Goal: Transaction & Acquisition: Obtain resource

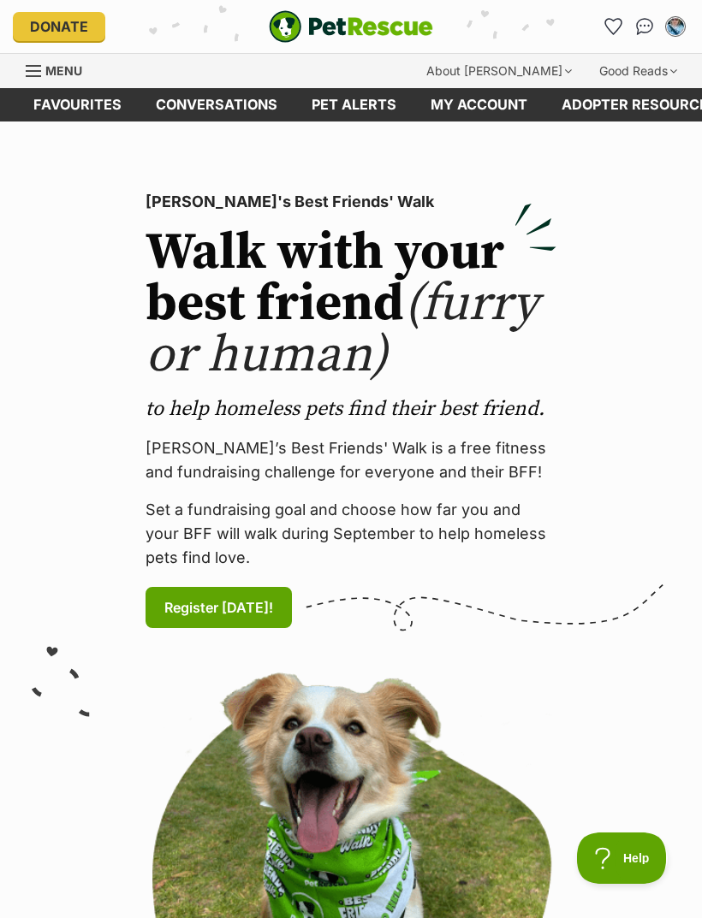
click at [618, 24] on icon "Favourites" at bounding box center [613, 26] width 16 height 15
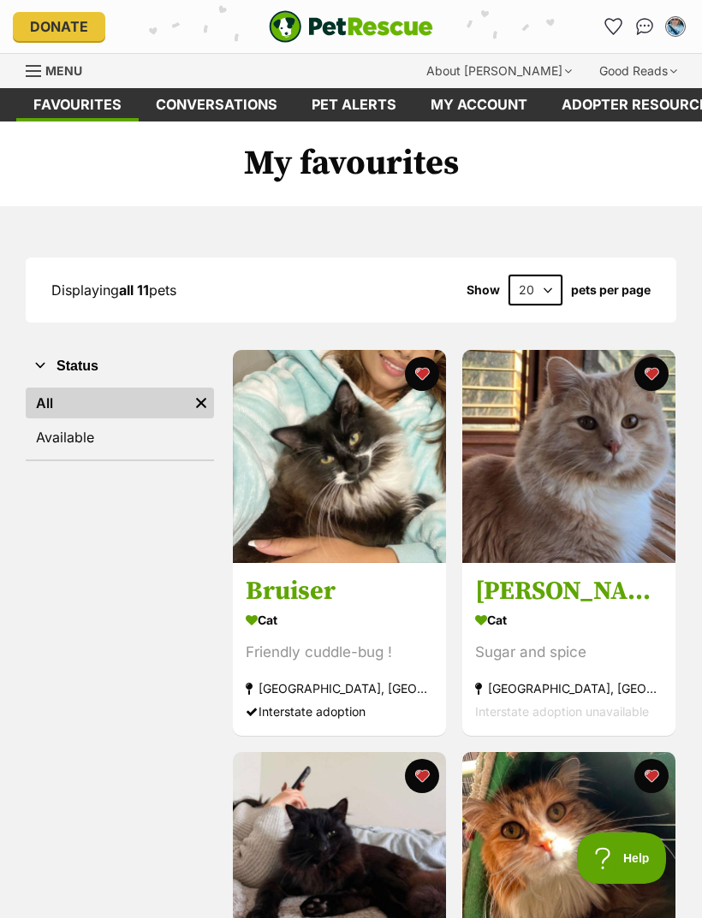
click at [44, 63] on link "Menu" at bounding box center [60, 69] width 68 height 31
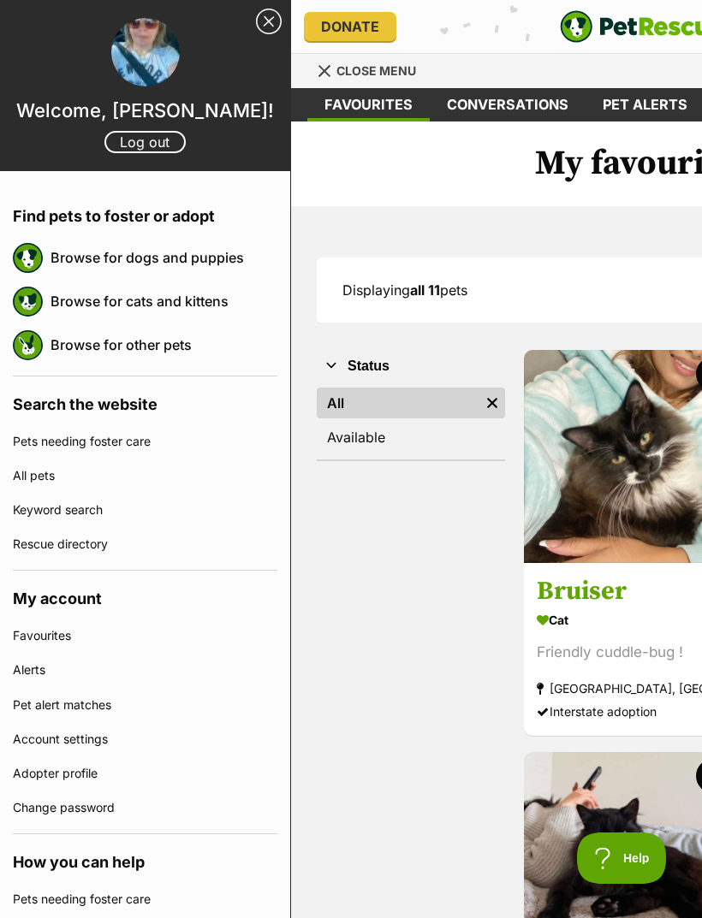
click at [110, 305] on link "Browse for cats and kittens" at bounding box center [163, 301] width 227 height 36
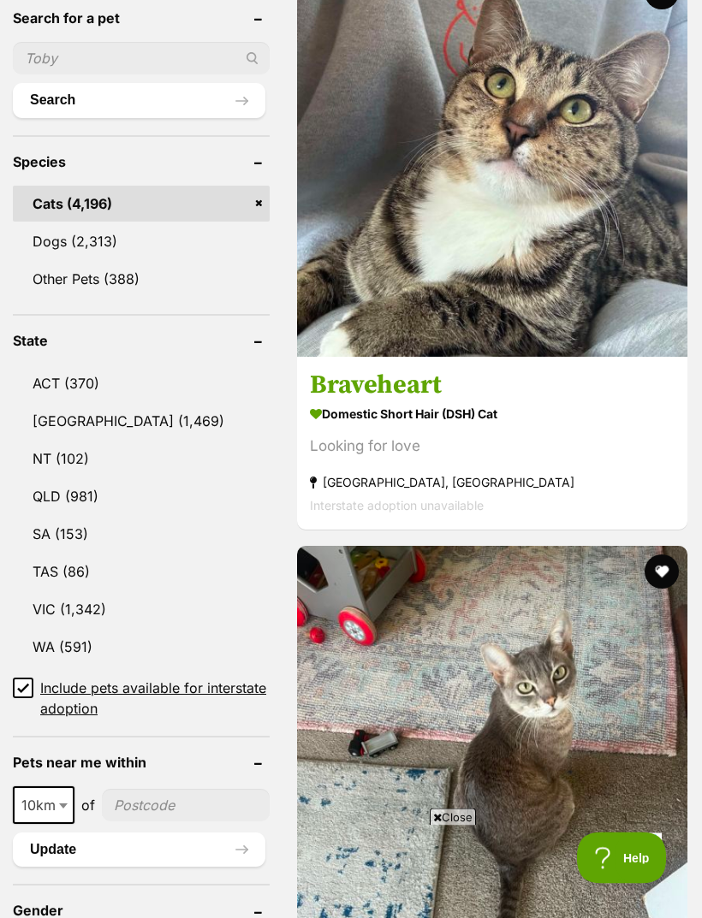
scroll to position [762, 0]
click at [67, 554] on link "TAS (86)" at bounding box center [141, 572] width 257 height 36
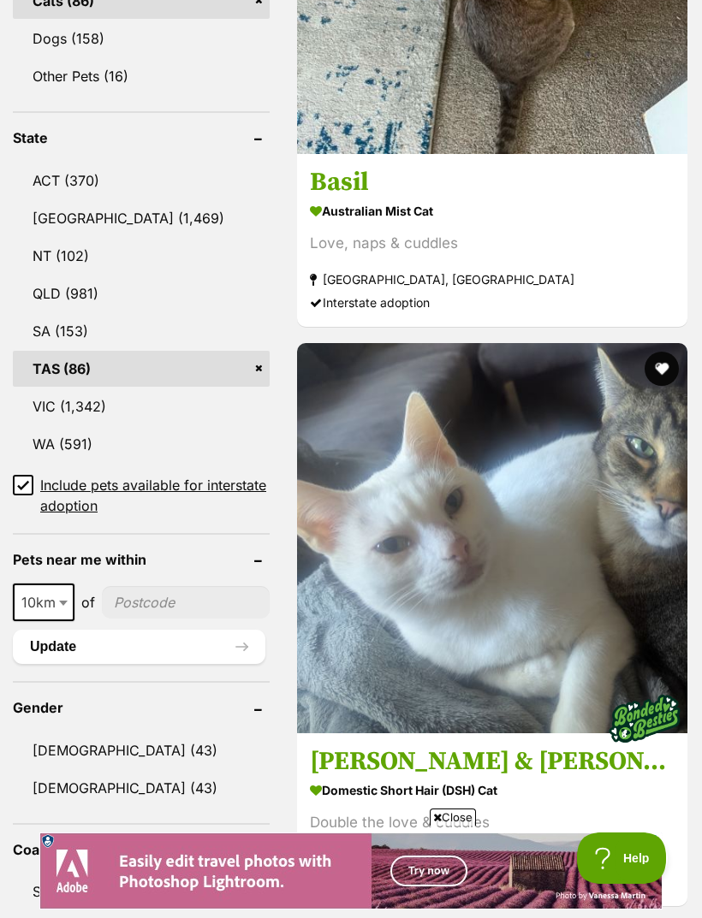
click at [86, 388] on link "VIC (1,342)" at bounding box center [141, 406] width 257 height 36
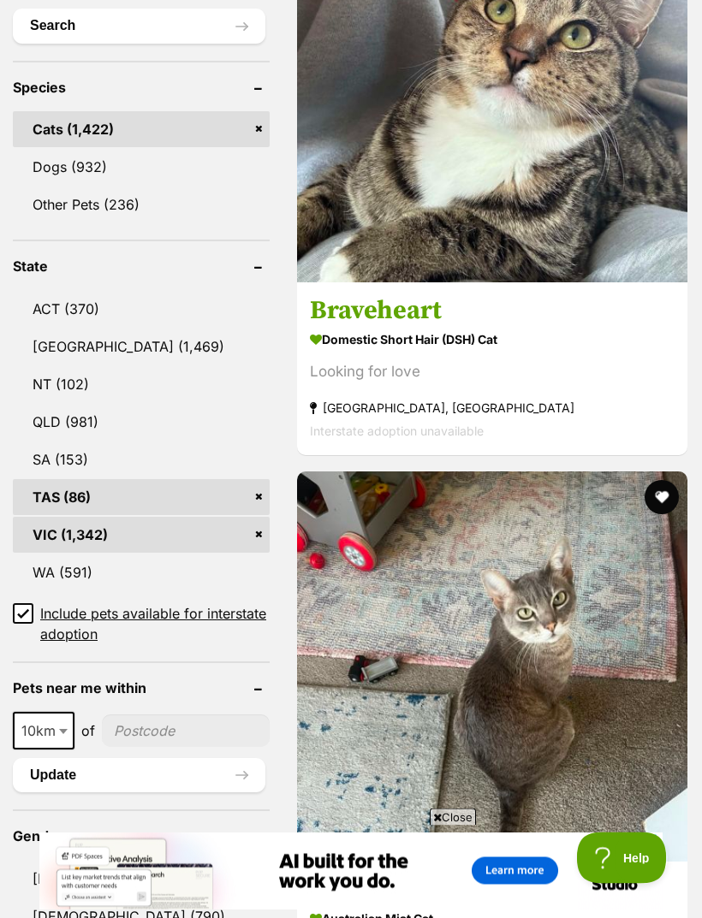
scroll to position [791, 0]
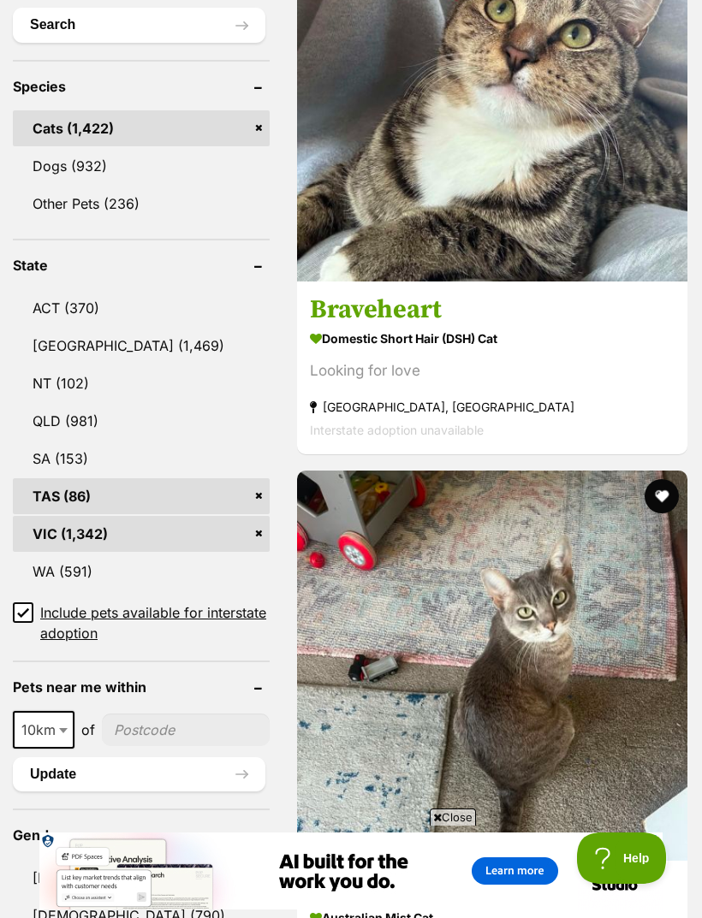
click at [62, 461] on link "SA (153)" at bounding box center [141, 459] width 257 height 36
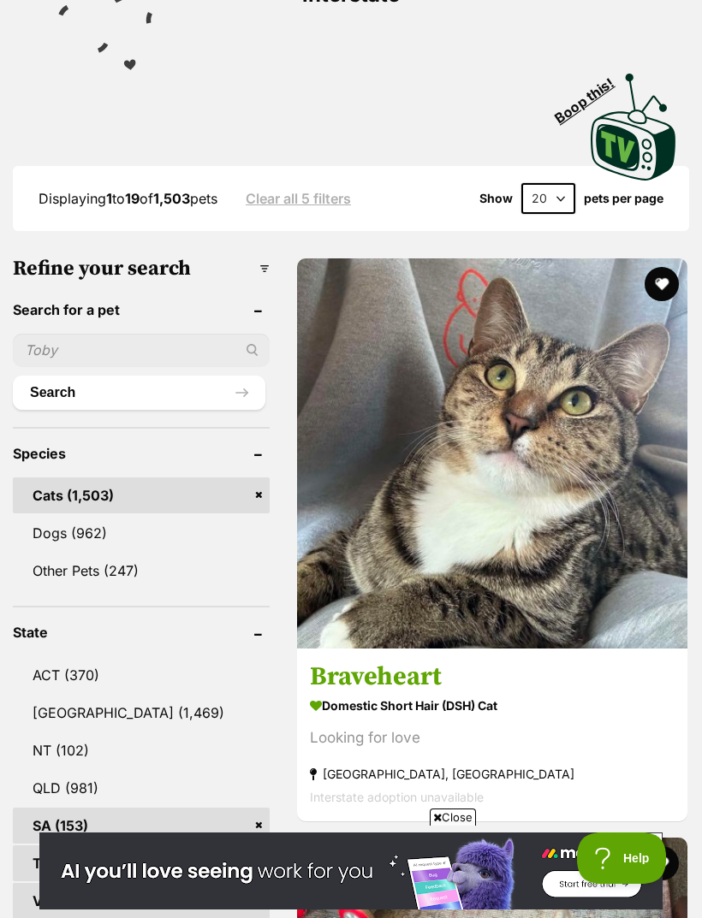
scroll to position [530, 0]
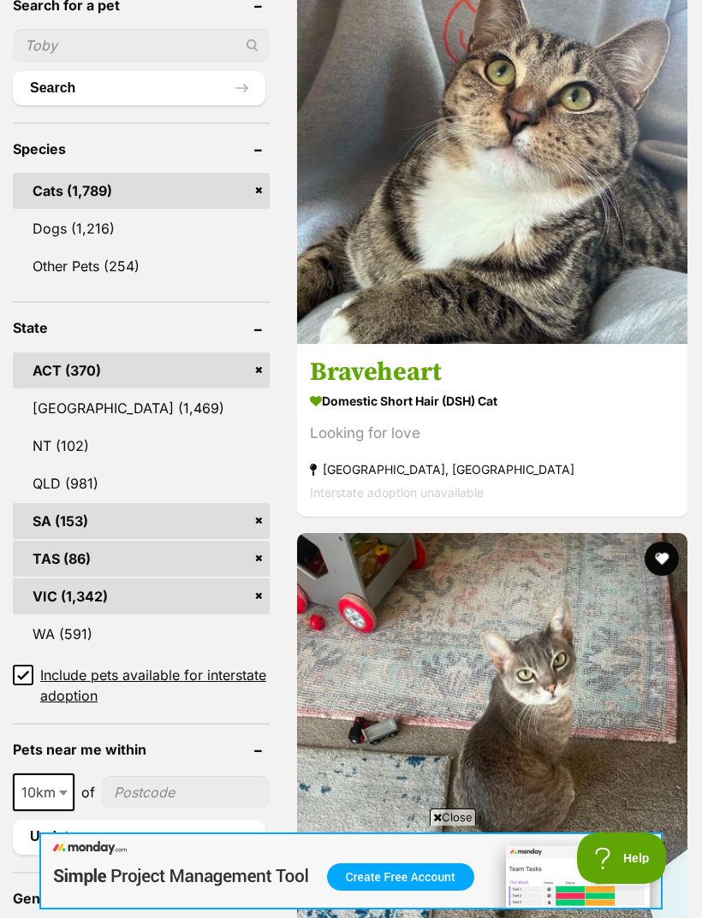
scroll to position [766, 0]
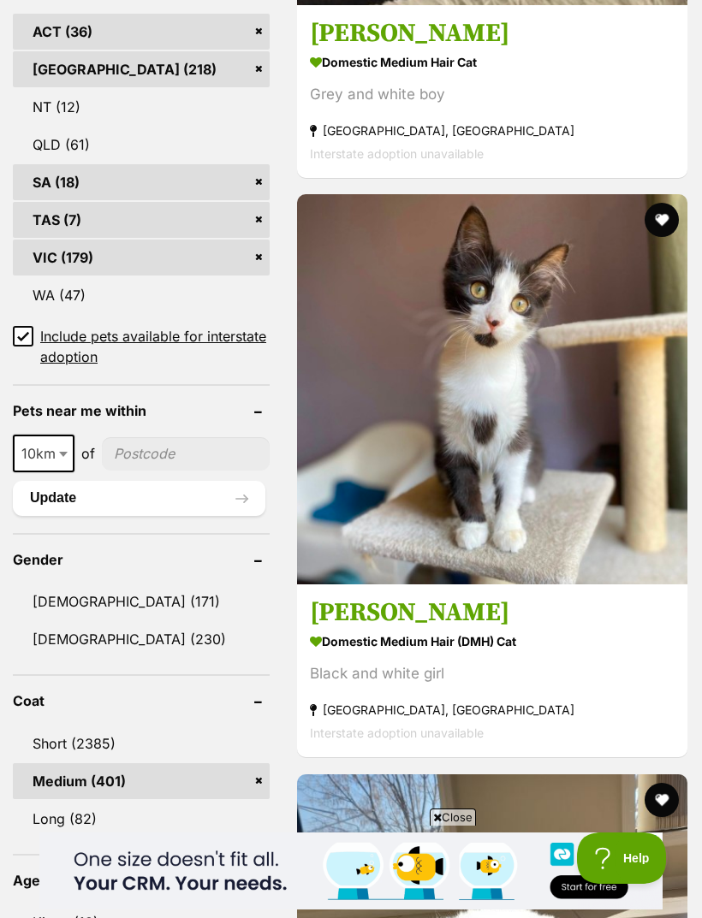
click at [69, 801] on link "Long (82)" at bounding box center [141, 819] width 257 height 36
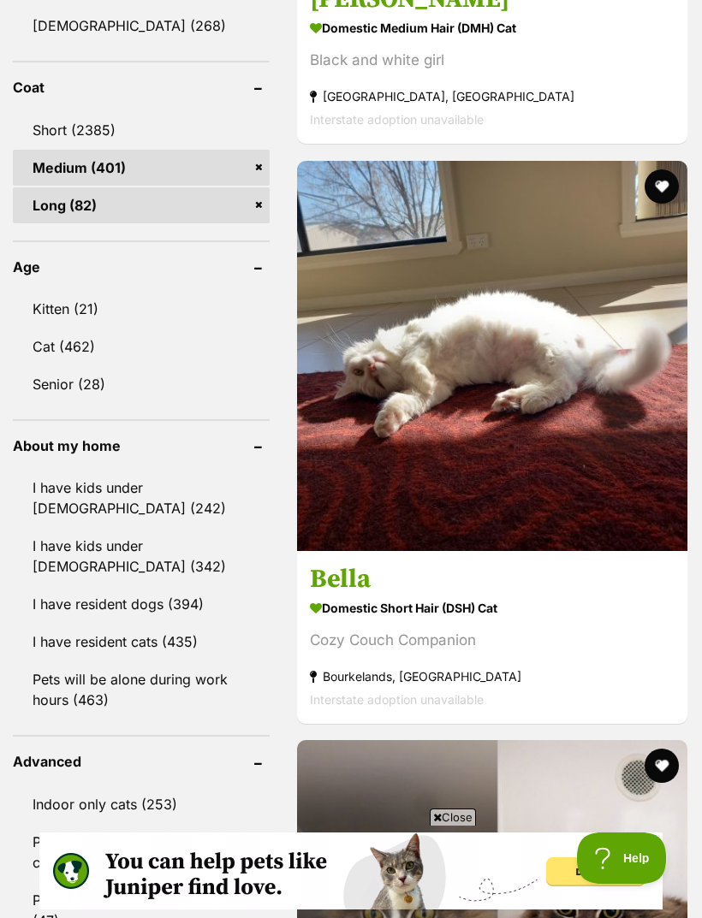
scroll to position [1776, 0]
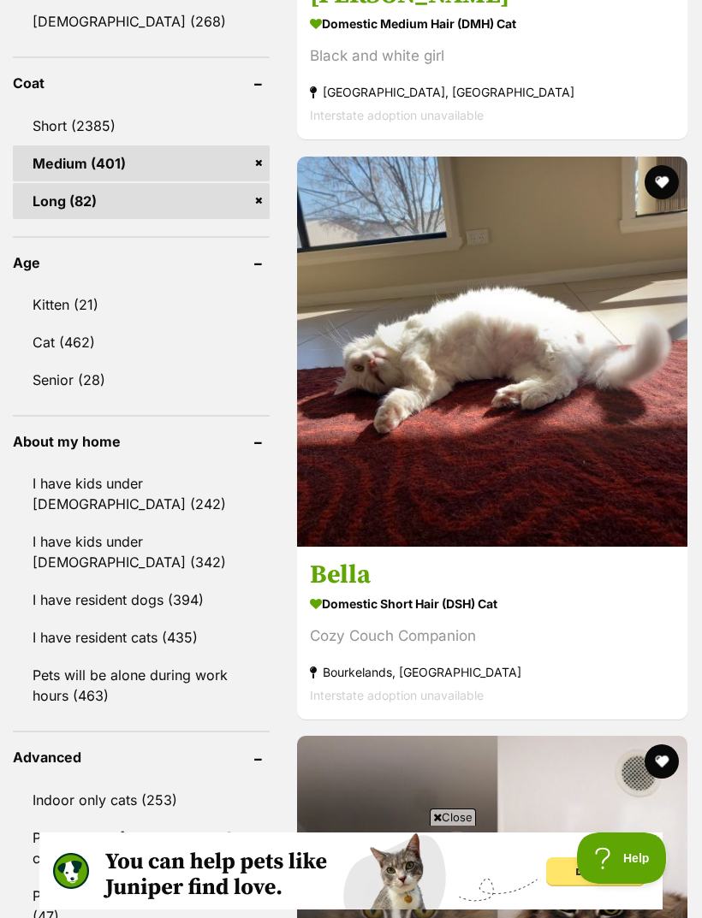
click at [72, 287] on link "Kitten (21)" at bounding box center [141, 305] width 257 height 36
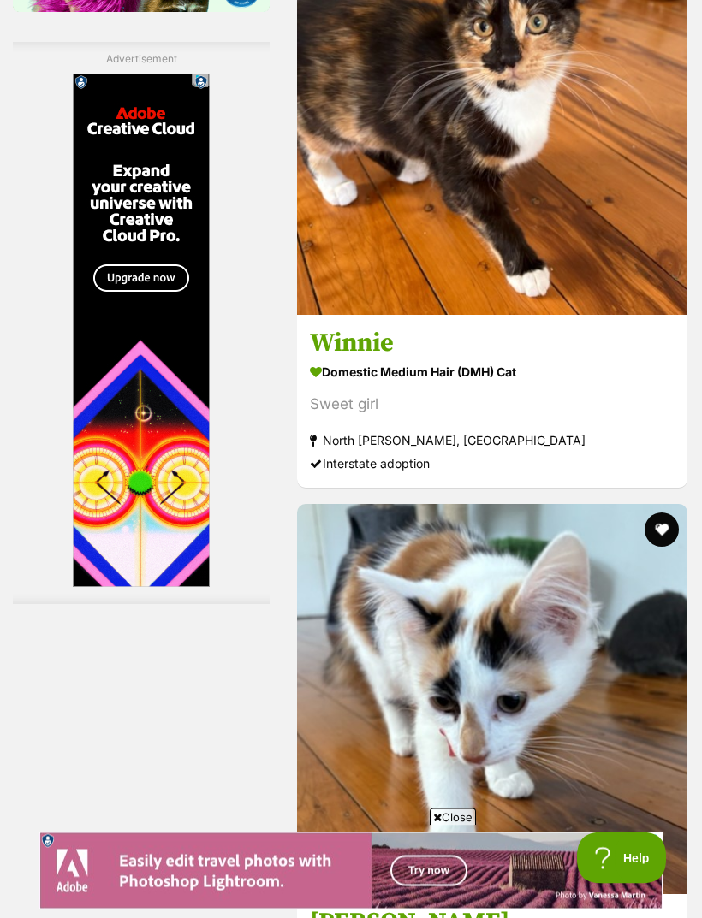
scroll to position [3167, 0]
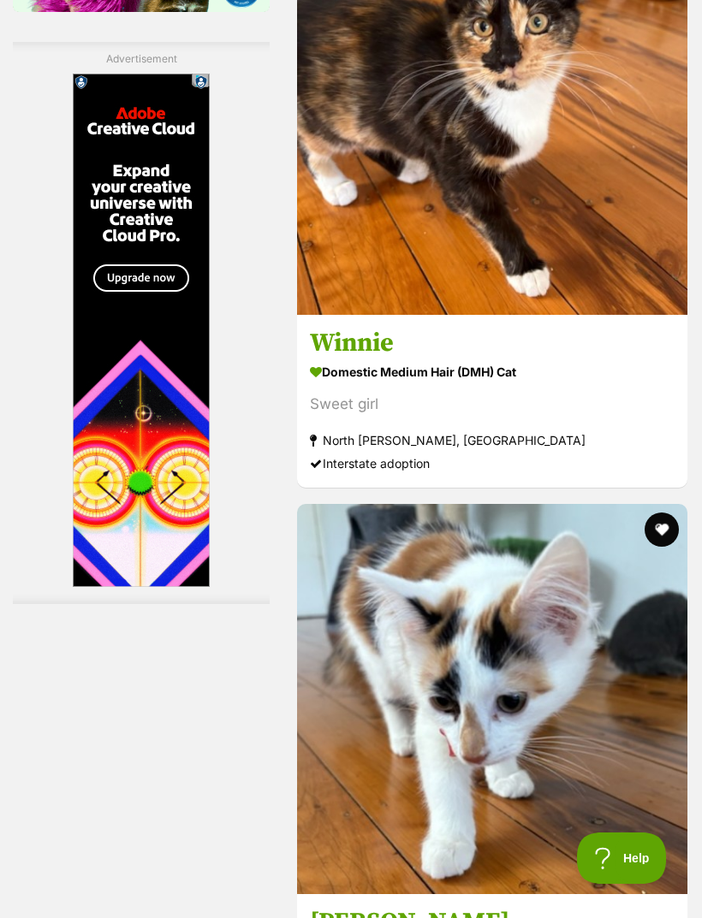
scroll to position [3222, 0]
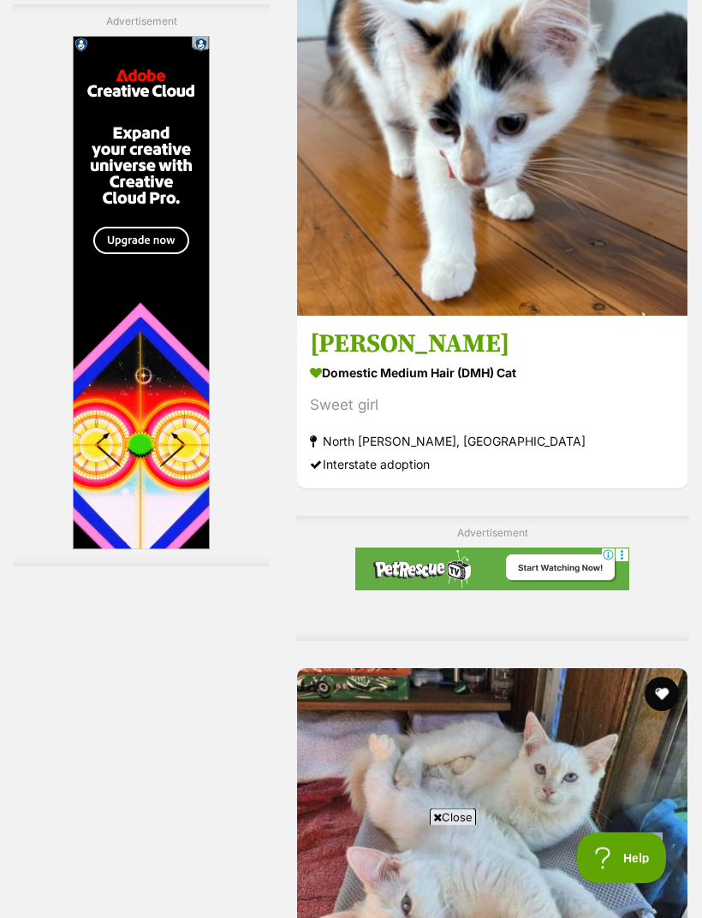
scroll to position [3745, 0]
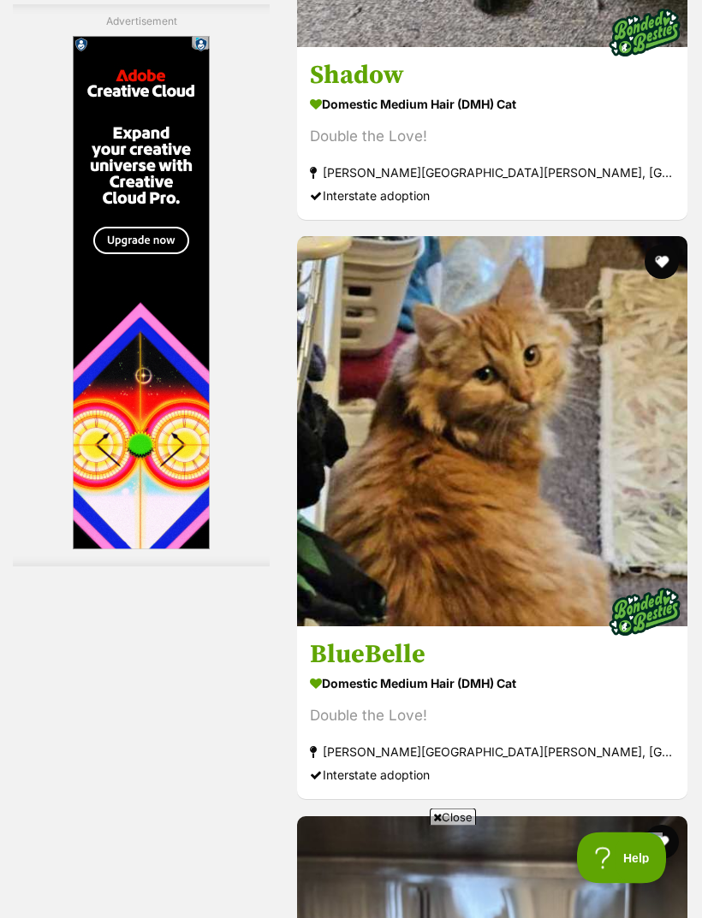
scroll to position [5337, 0]
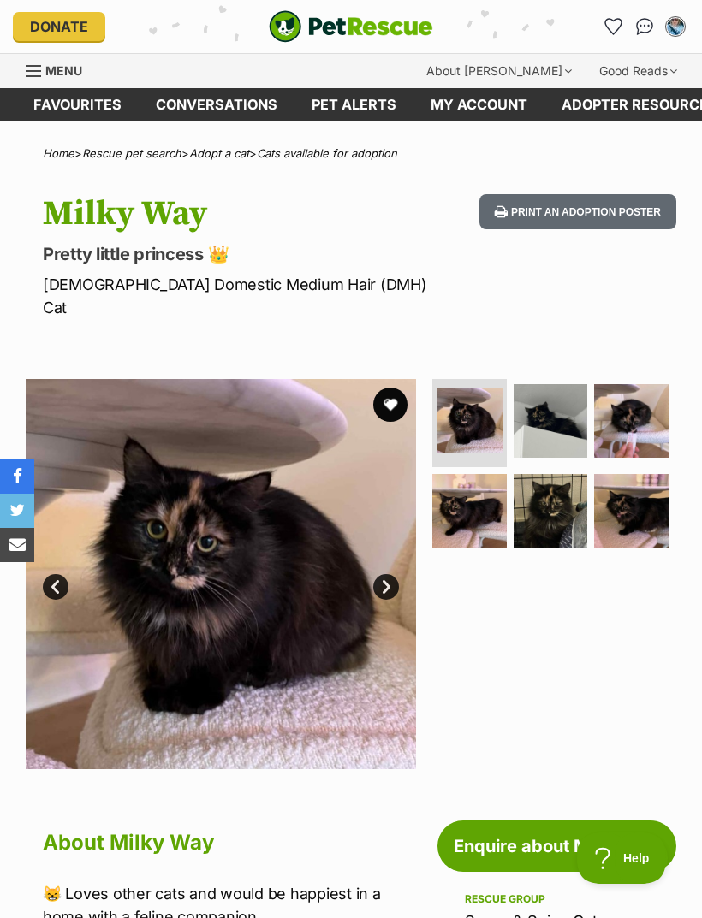
click at [398, 574] on link "Next" at bounding box center [386, 587] width 26 height 26
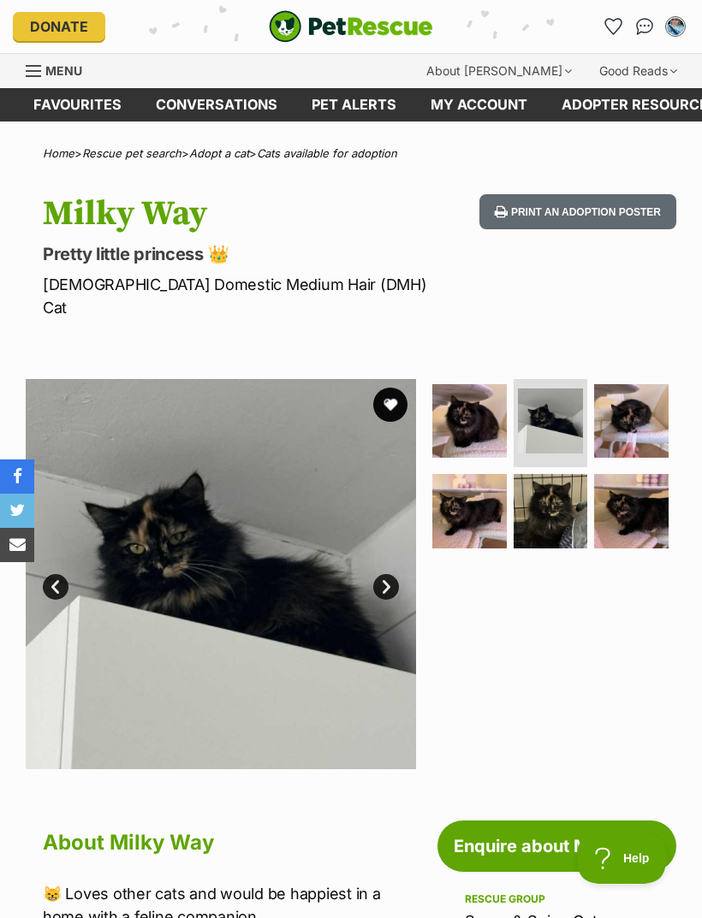
click at [393, 574] on link "Next" at bounding box center [386, 587] width 26 height 26
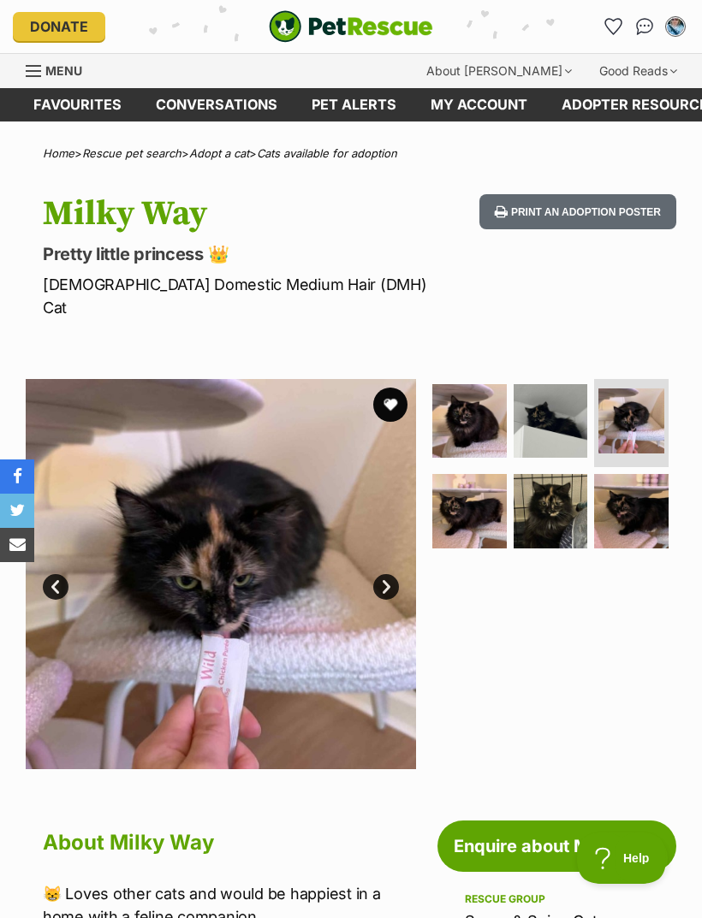
click at [393, 574] on link "Next" at bounding box center [386, 587] width 26 height 26
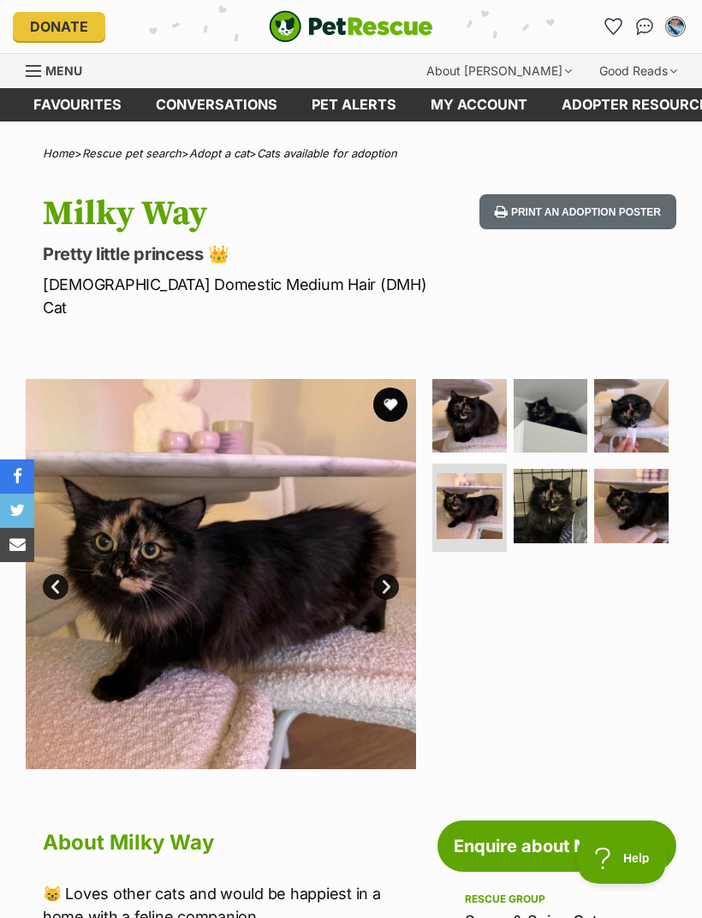
click at [389, 574] on link "Next" at bounding box center [386, 587] width 26 height 26
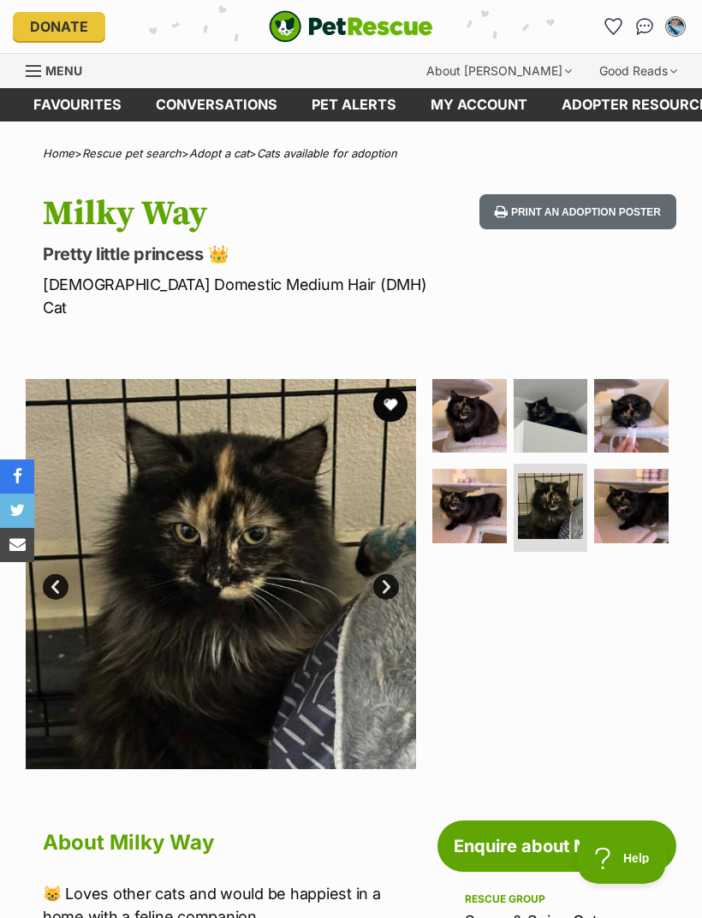
click at [385, 574] on link "Next" at bounding box center [386, 587] width 26 height 26
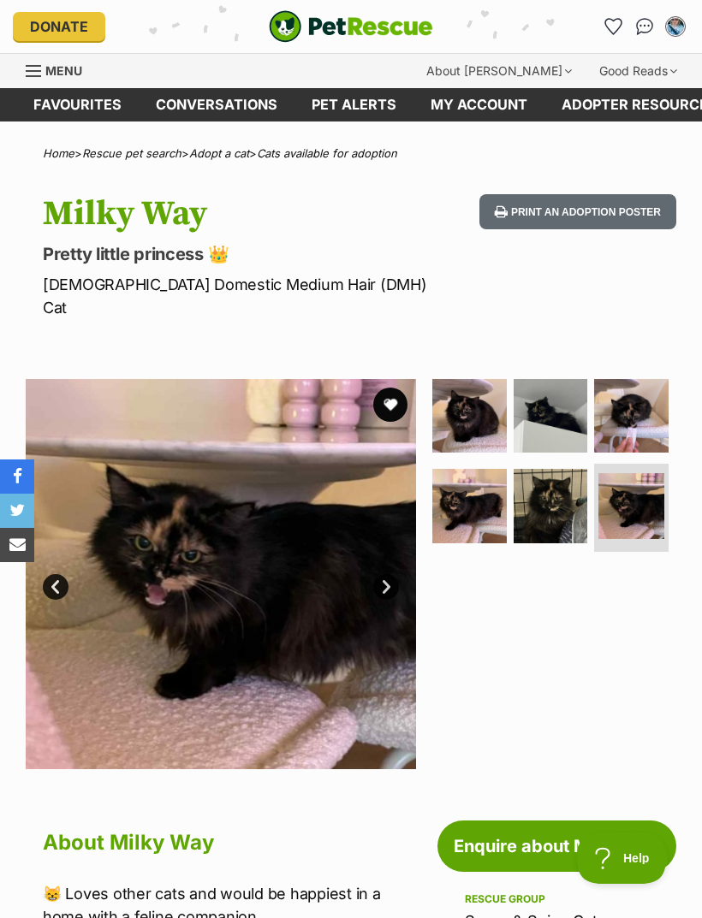
click at [385, 574] on link "Next" at bounding box center [386, 587] width 26 height 26
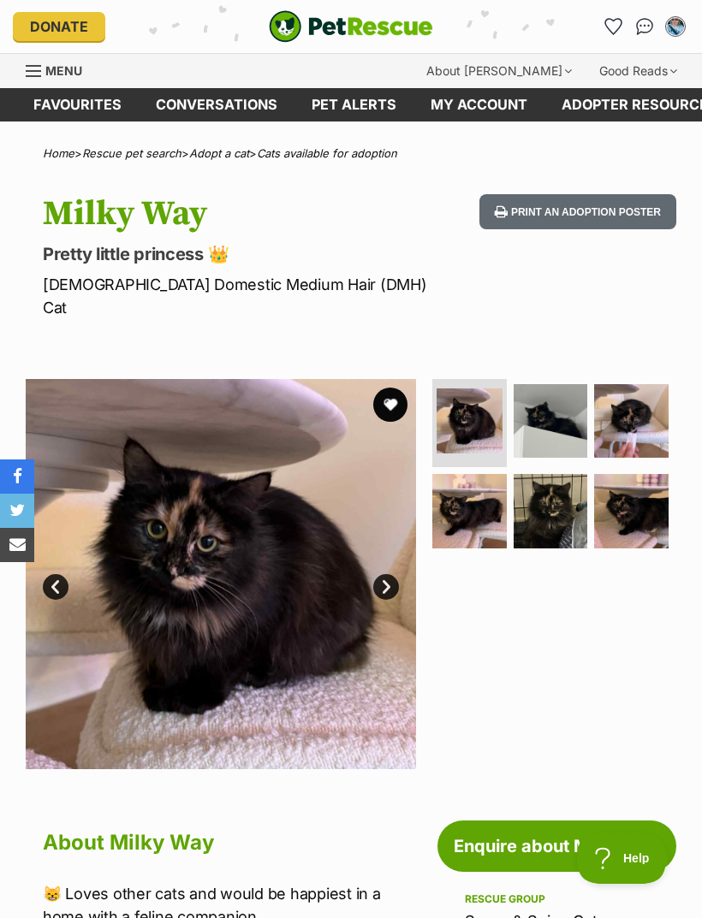
click at [391, 574] on link "Next" at bounding box center [386, 587] width 26 height 26
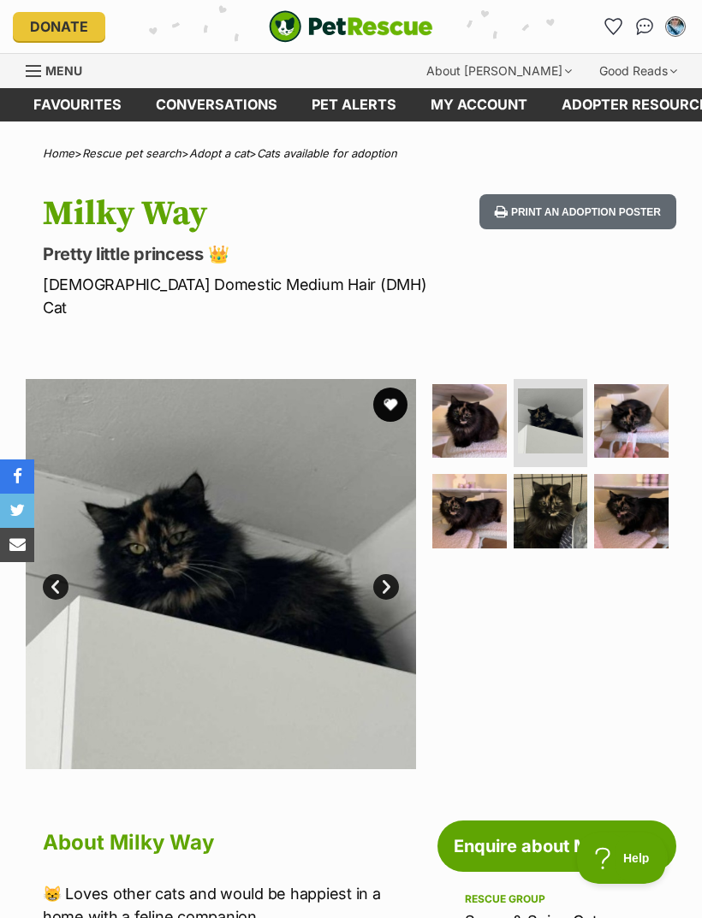
click at [394, 574] on link "Next" at bounding box center [386, 587] width 26 height 26
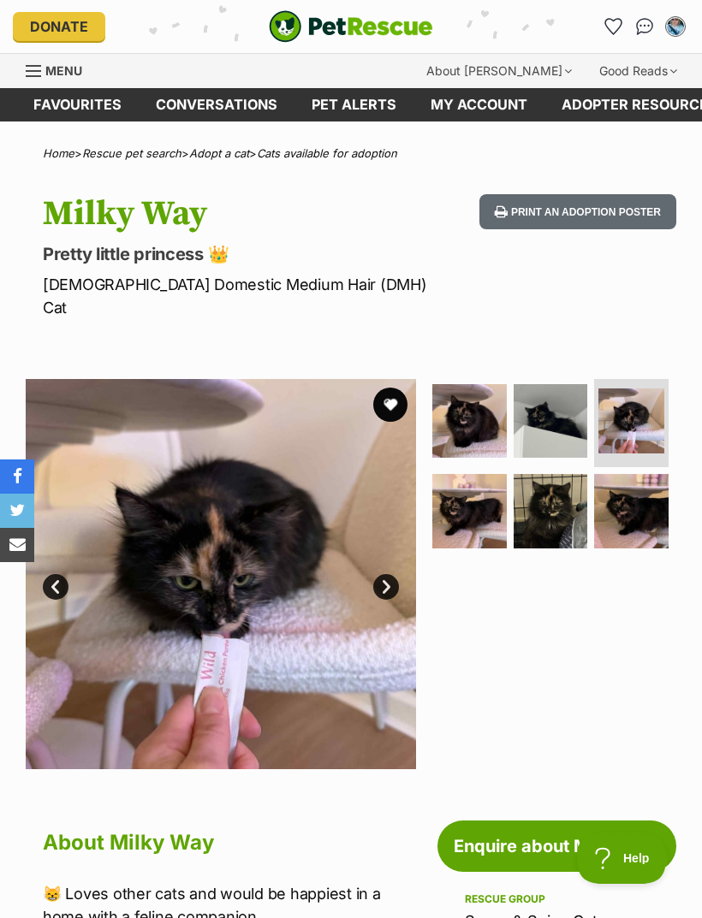
click at [396, 574] on link "Next" at bounding box center [386, 587] width 26 height 26
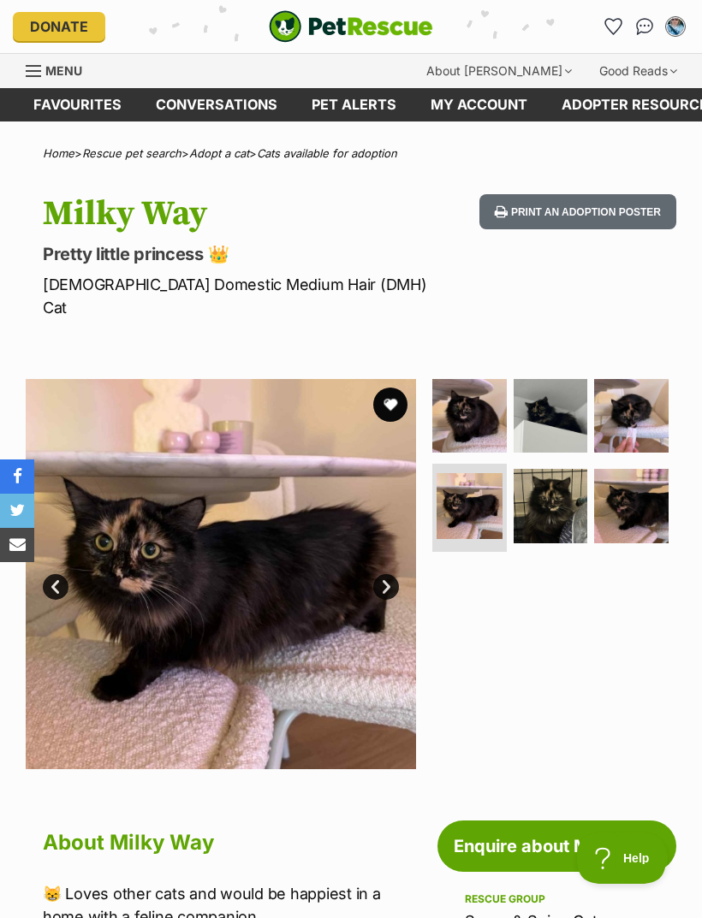
click at [398, 574] on link "Next" at bounding box center [386, 587] width 26 height 26
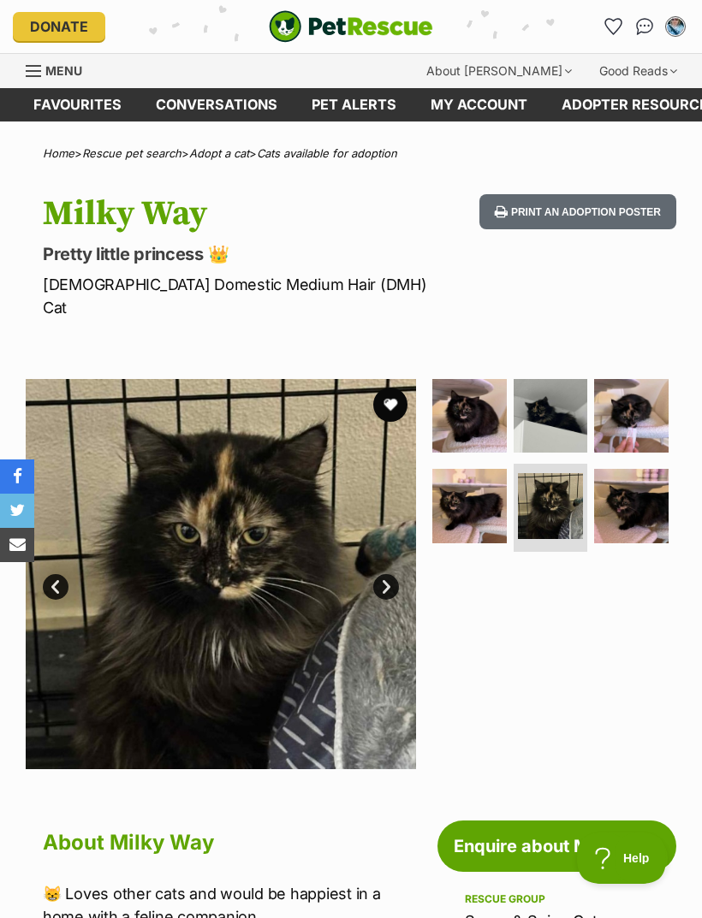
click at [396, 574] on link "Next" at bounding box center [386, 587] width 26 height 26
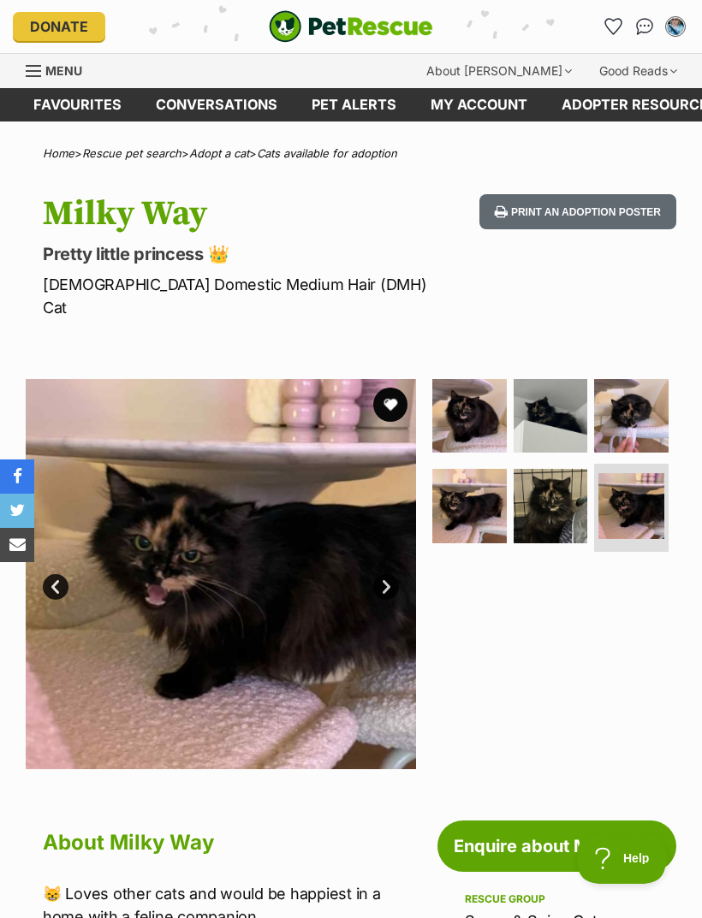
click at [393, 574] on link "Next" at bounding box center [386, 587] width 26 height 26
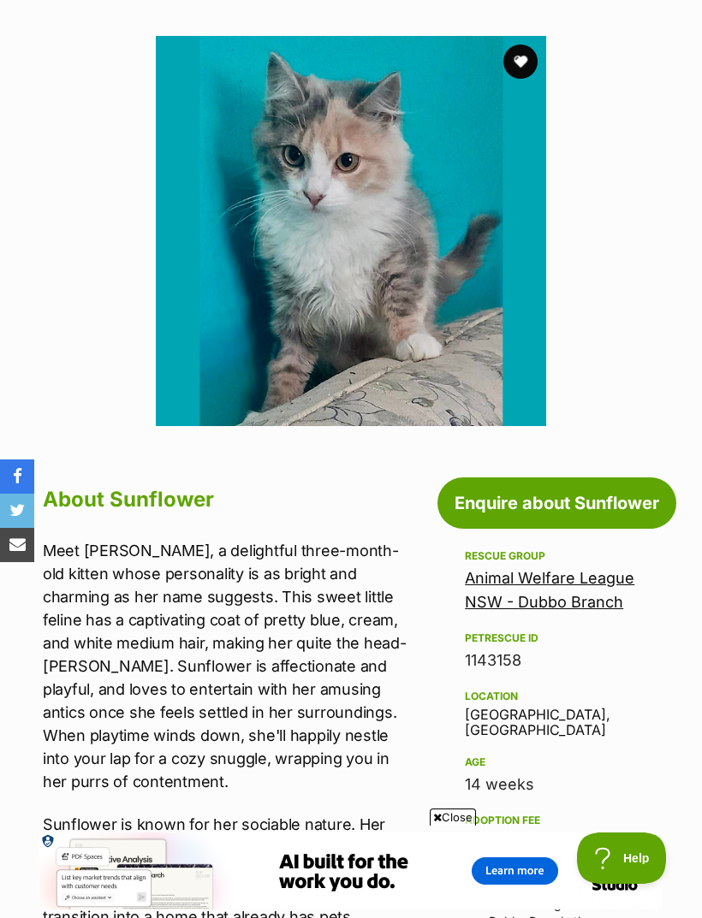
scroll to position [325, 0]
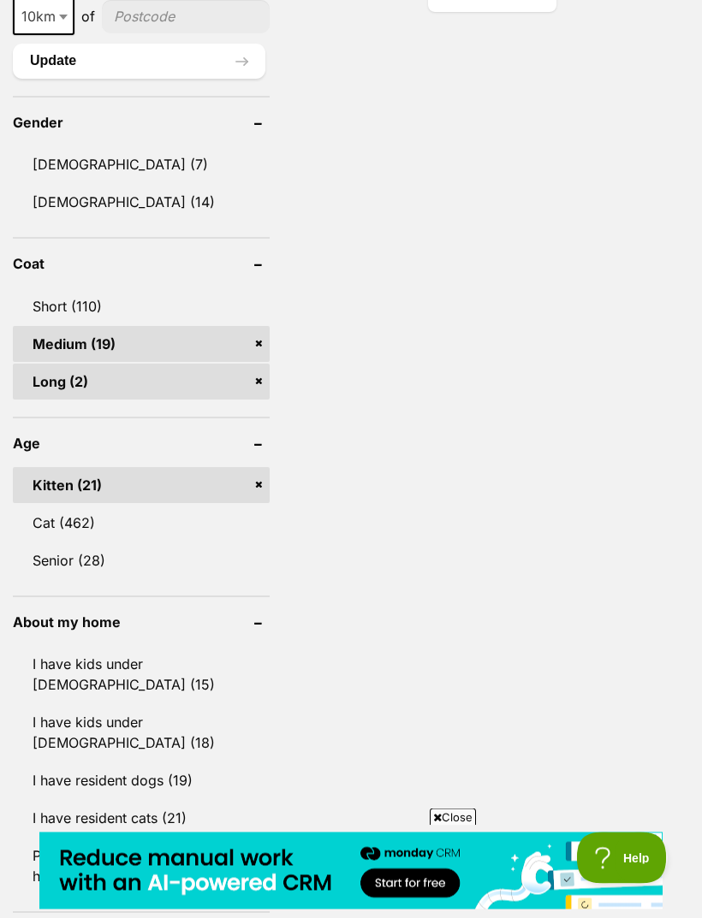
scroll to position [1596, 0]
click at [90, 572] on link "Senior (28)" at bounding box center [141, 560] width 257 height 36
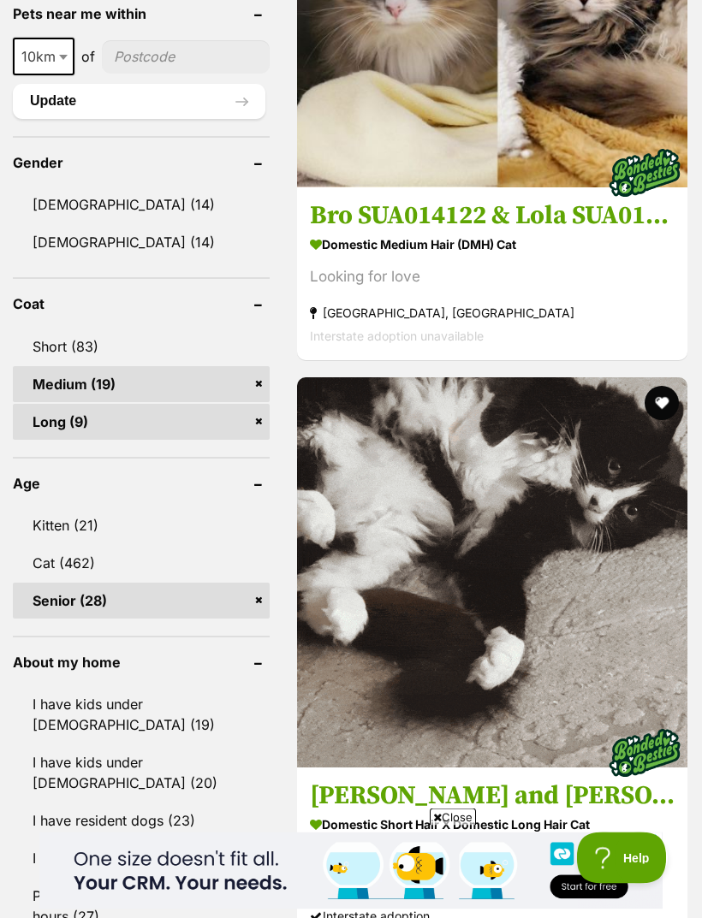
scroll to position [1555, 0]
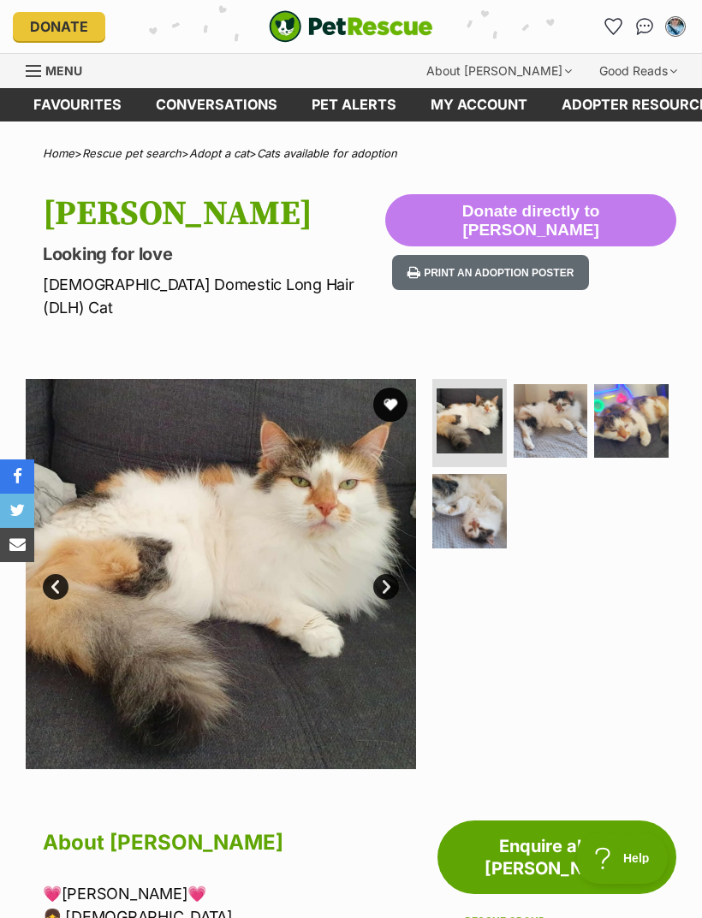
click at [568, 395] on img at bounding box center [550, 421] width 74 height 74
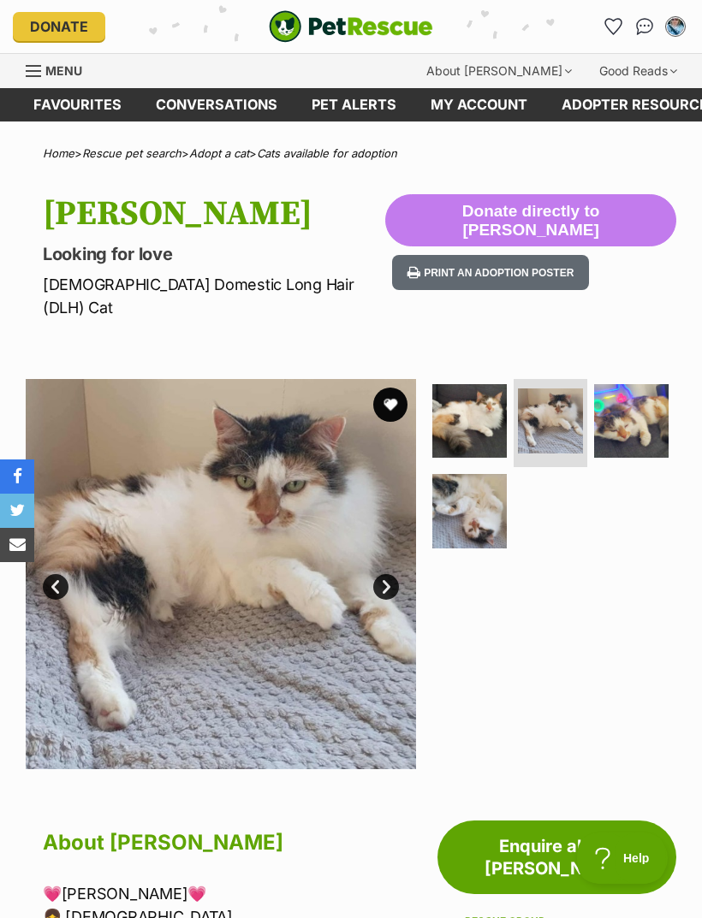
click at [637, 409] on img at bounding box center [631, 421] width 74 height 74
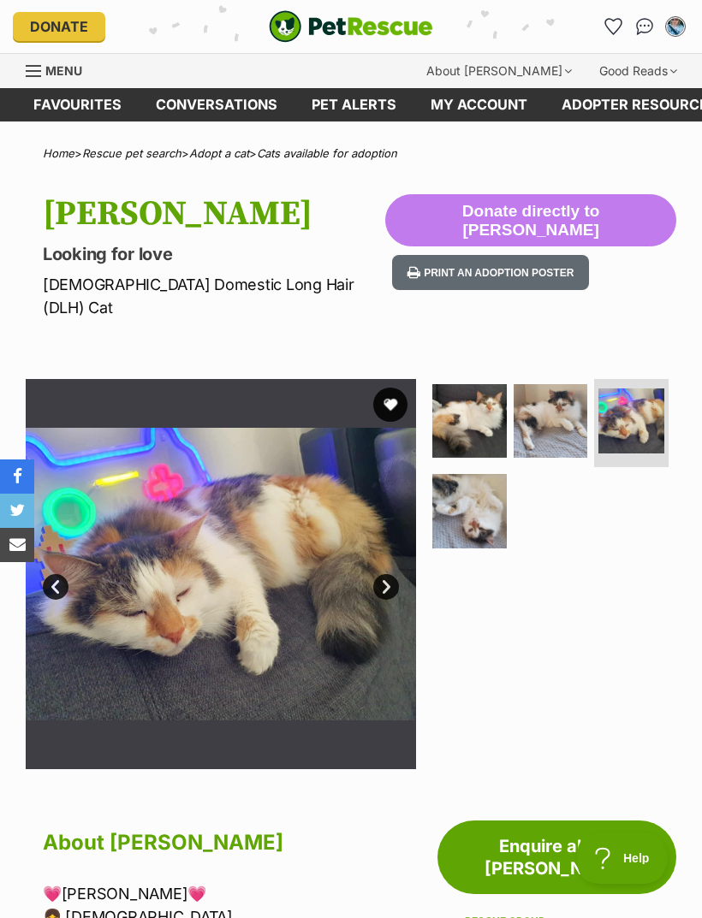
click at [465, 488] on img at bounding box center [469, 511] width 74 height 74
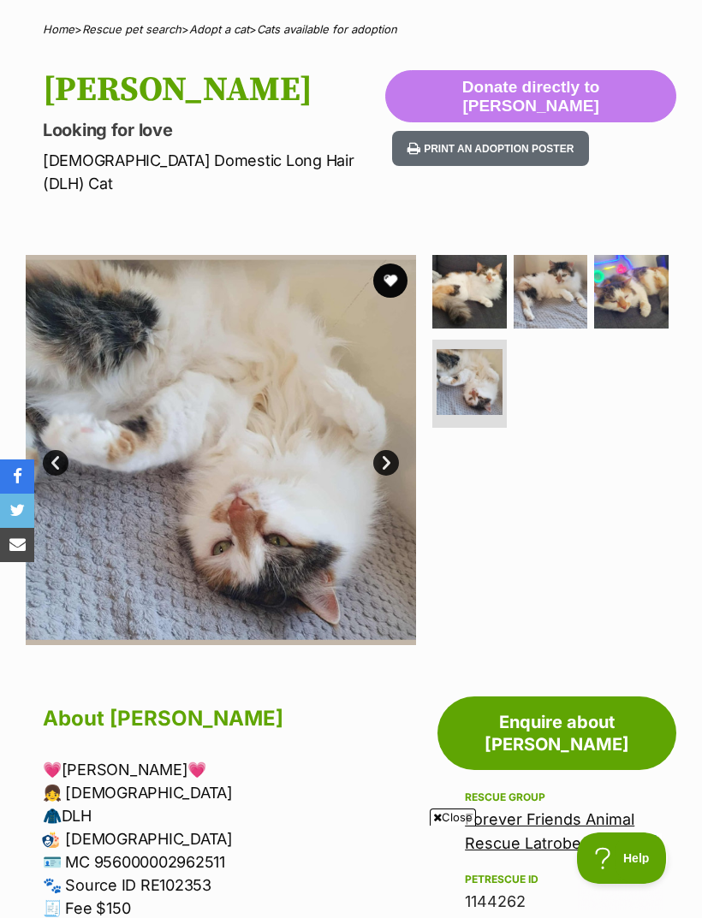
scroll to position [118, 0]
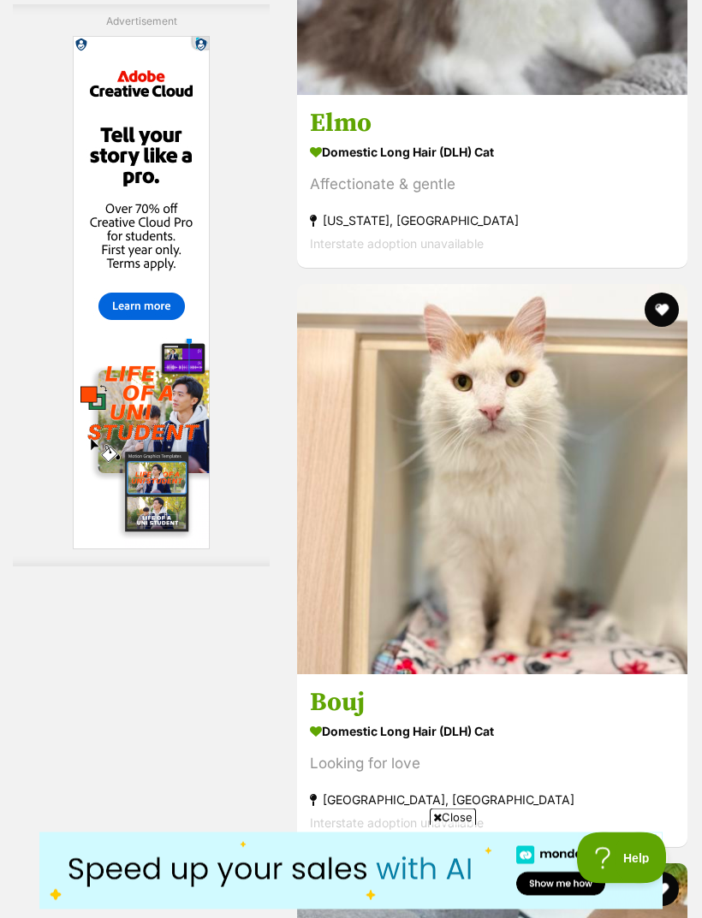
scroll to position [5427, 0]
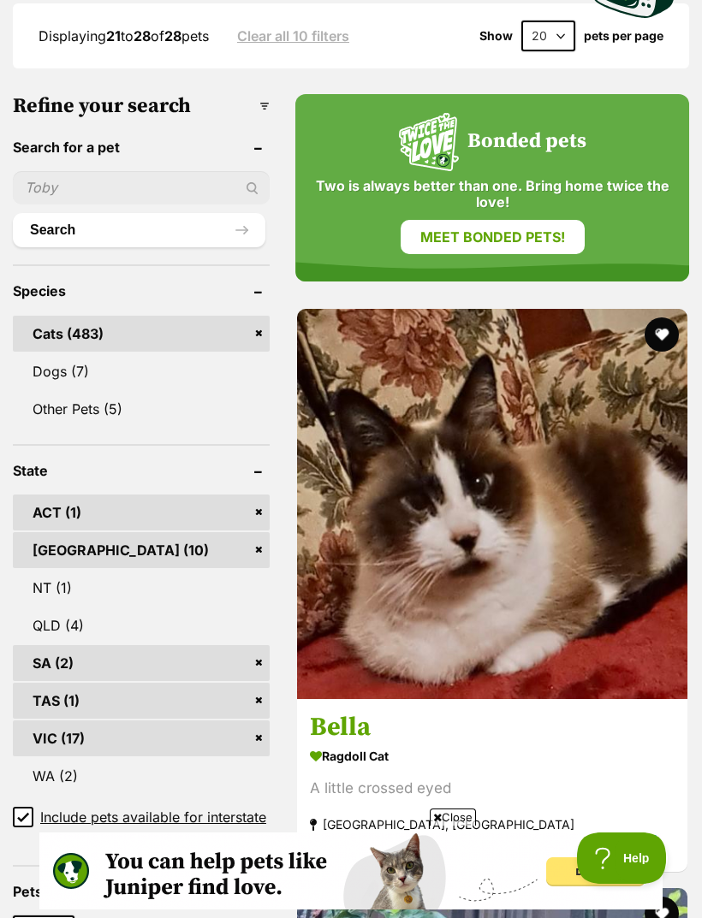
scroll to position [677, 0]
